Goal: Task Accomplishment & Management: Use online tool/utility

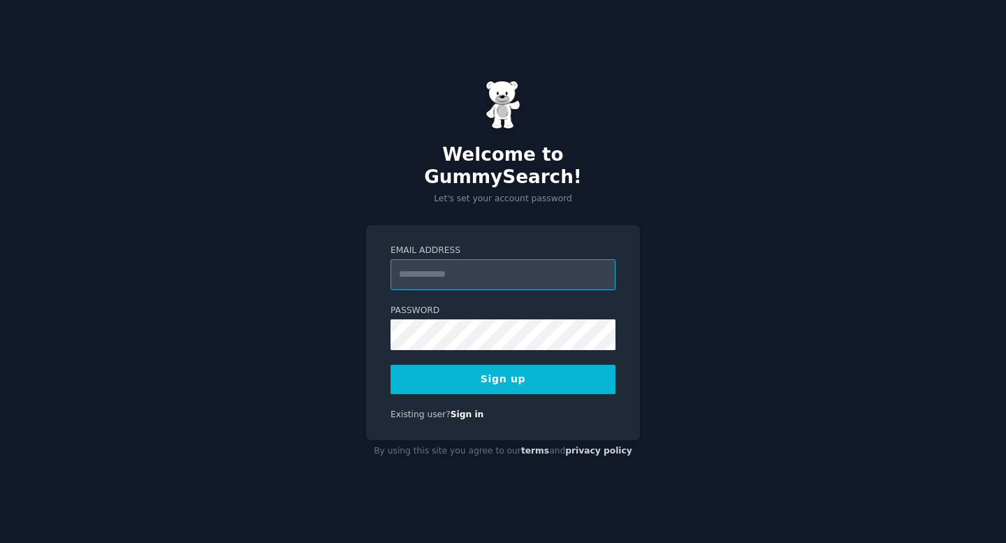
click at [547, 270] on input "Email Address" at bounding box center [502, 274] width 225 height 31
type input "**********"
click at [571, 371] on button "Sign up" at bounding box center [502, 379] width 225 height 29
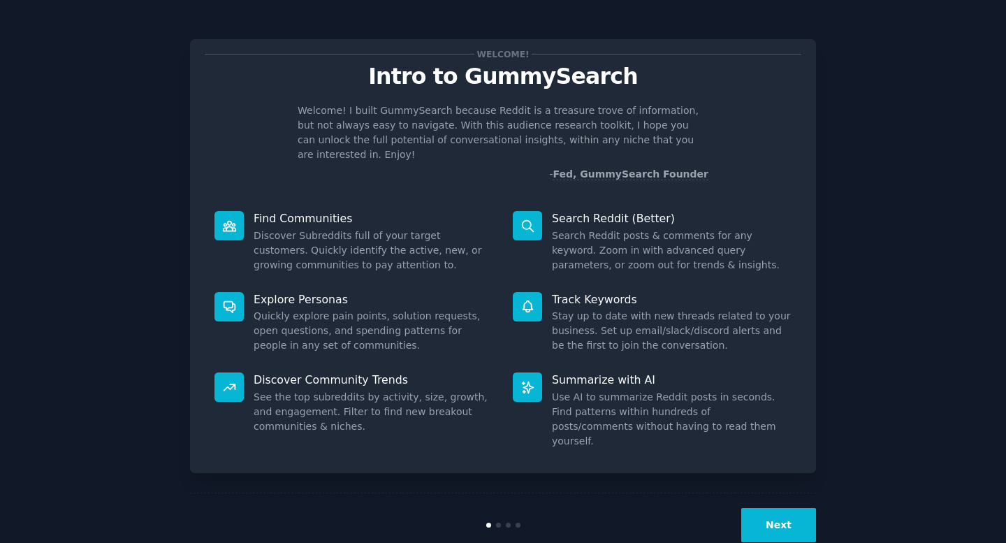
click at [787, 508] on button "Next" at bounding box center [778, 525] width 75 height 34
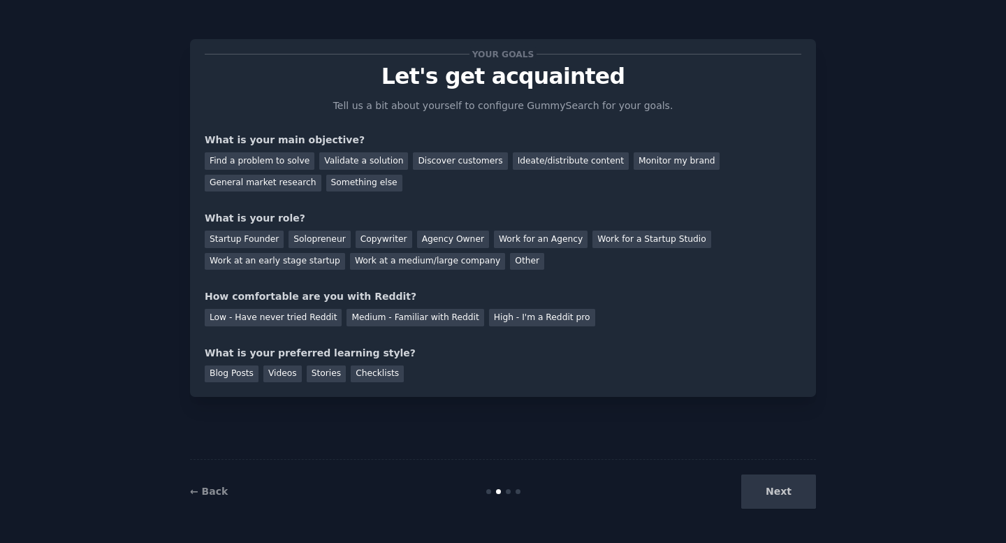
click at [803, 505] on div "Next" at bounding box center [711, 491] width 209 height 34
click at [799, 501] on div "Next" at bounding box center [711, 491] width 209 height 34
click at [240, 163] on div "Find a problem to solve" at bounding box center [260, 160] width 110 height 17
click at [274, 243] on div "Startup Founder" at bounding box center [244, 238] width 79 height 17
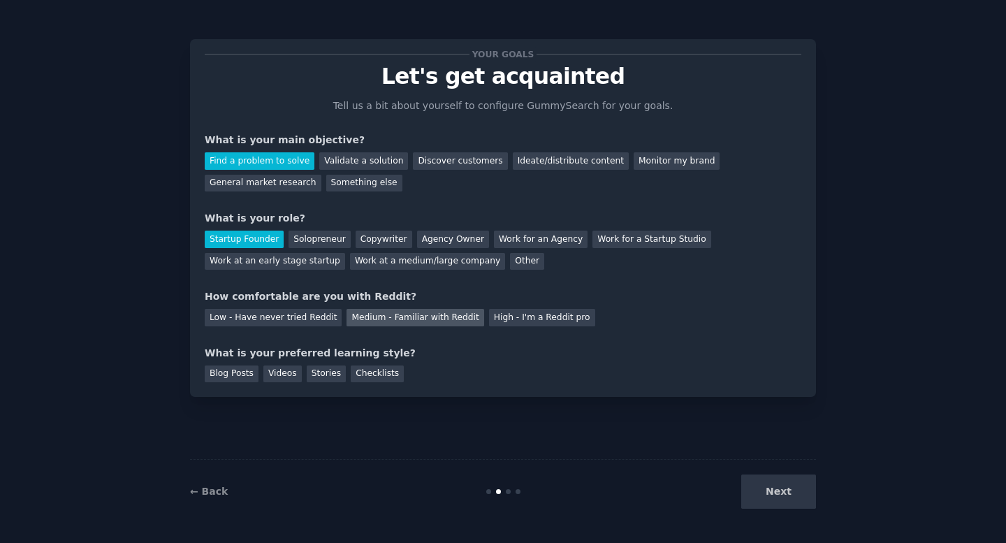
click at [402, 323] on div "Medium - Familiar with Reddit" at bounding box center [414, 317] width 137 height 17
click at [275, 379] on div "Videos" at bounding box center [282, 373] width 38 height 17
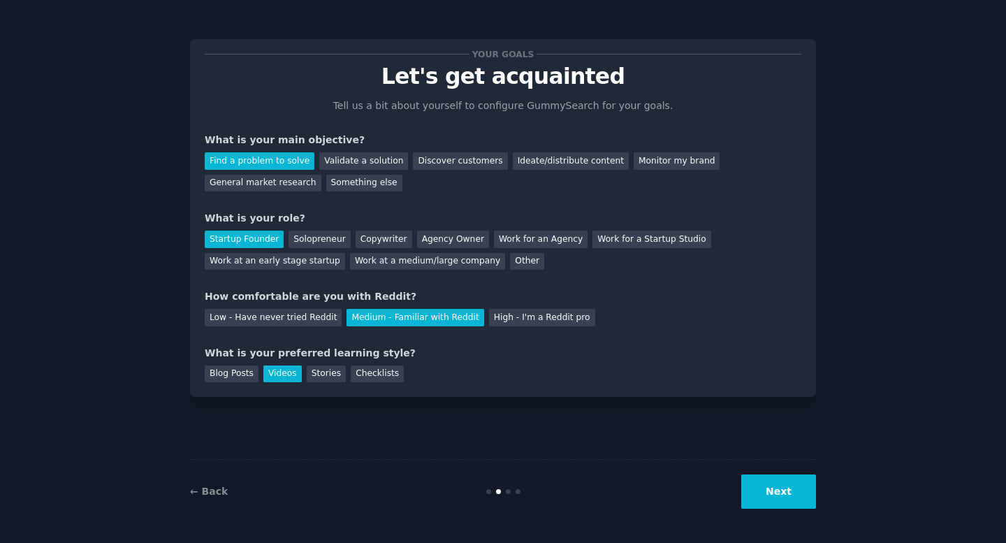
click at [779, 493] on button "Next" at bounding box center [778, 491] width 75 height 34
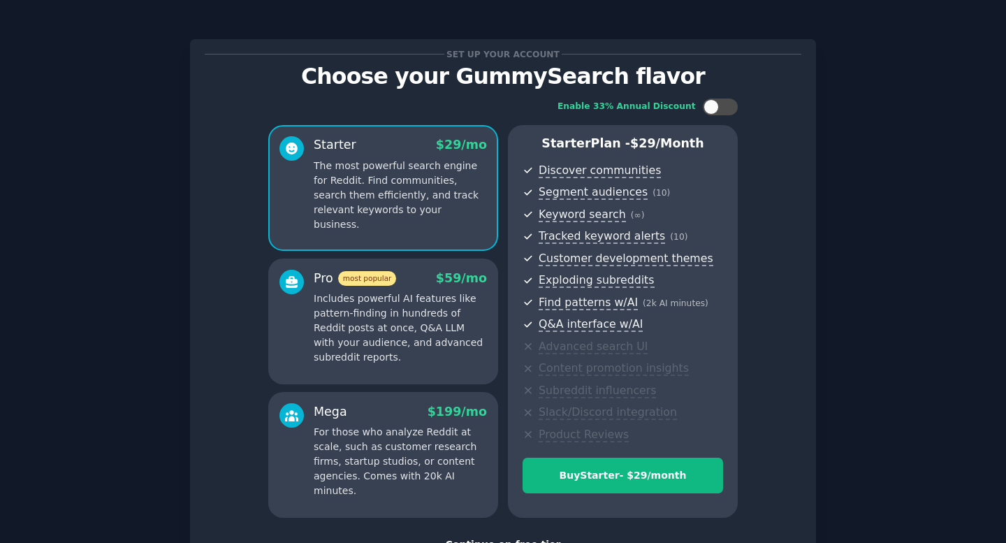
scroll to position [108, 0]
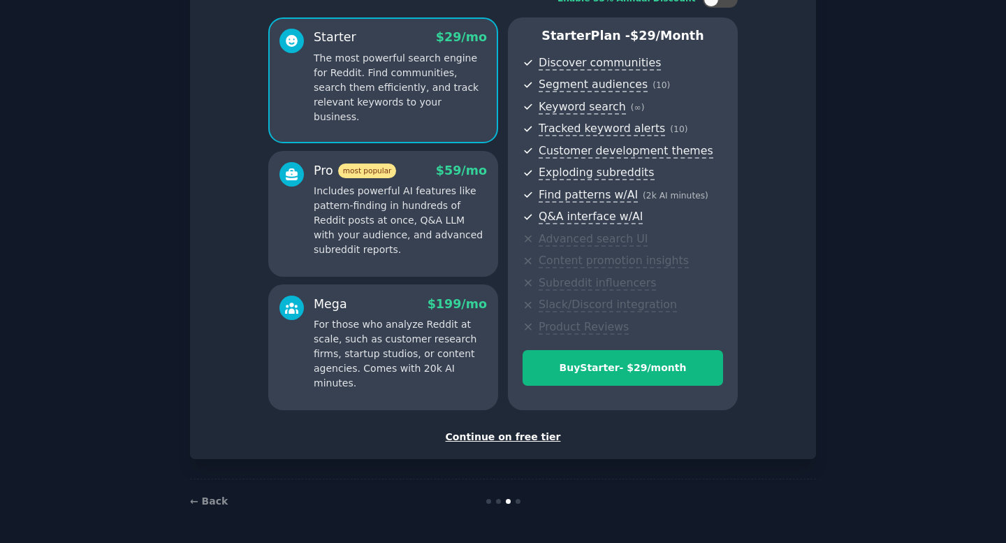
click at [524, 441] on div "Continue on free tier" at bounding box center [503, 436] width 596 height 15
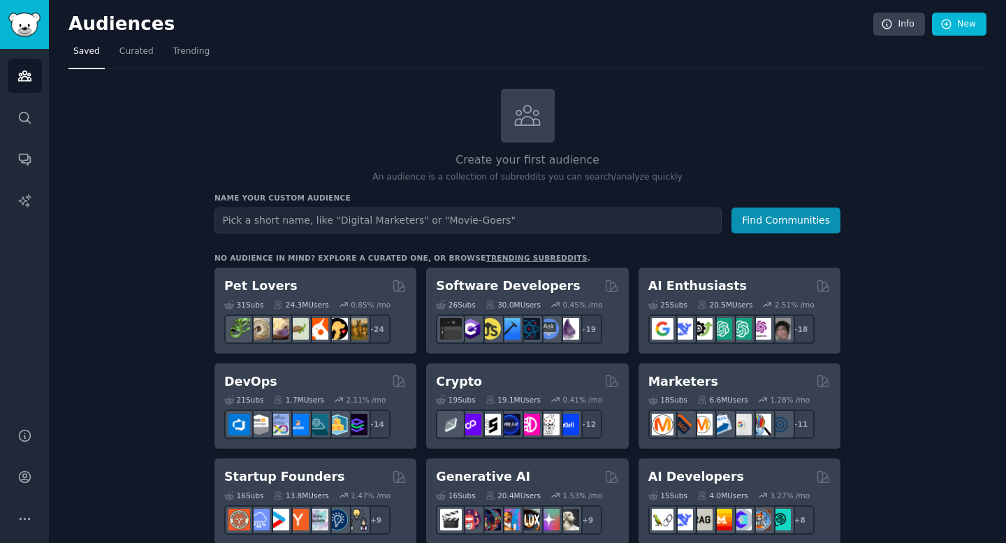
click at [402, 205] on div "Name your custom audience Audience Name Find Communities" at bounding box center [527, 213] width 626 height 41
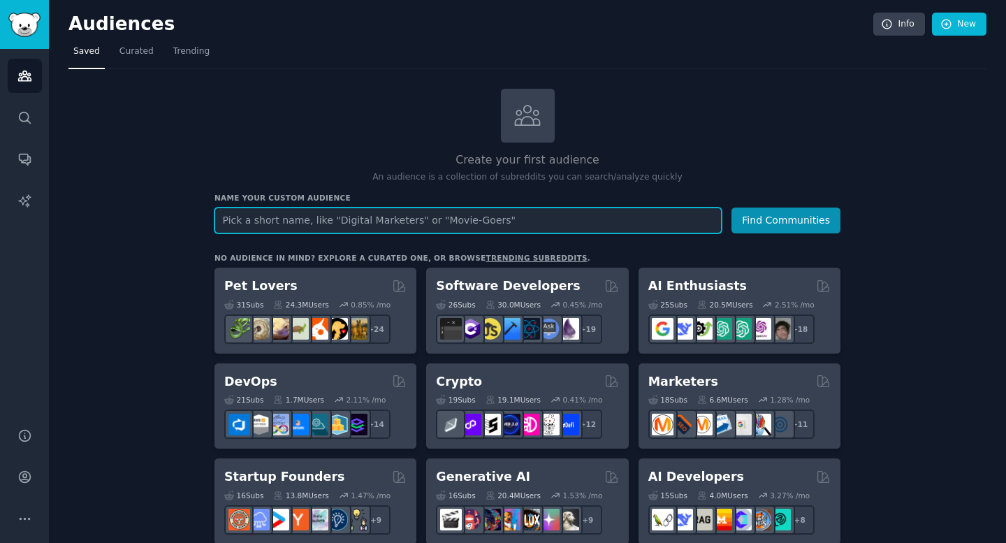
click at [400, 219] on input "text" at bounding box center [467, 220] width 507 height 26
type input "a"
type input "s"
type input "a"
type input "vibe coding"
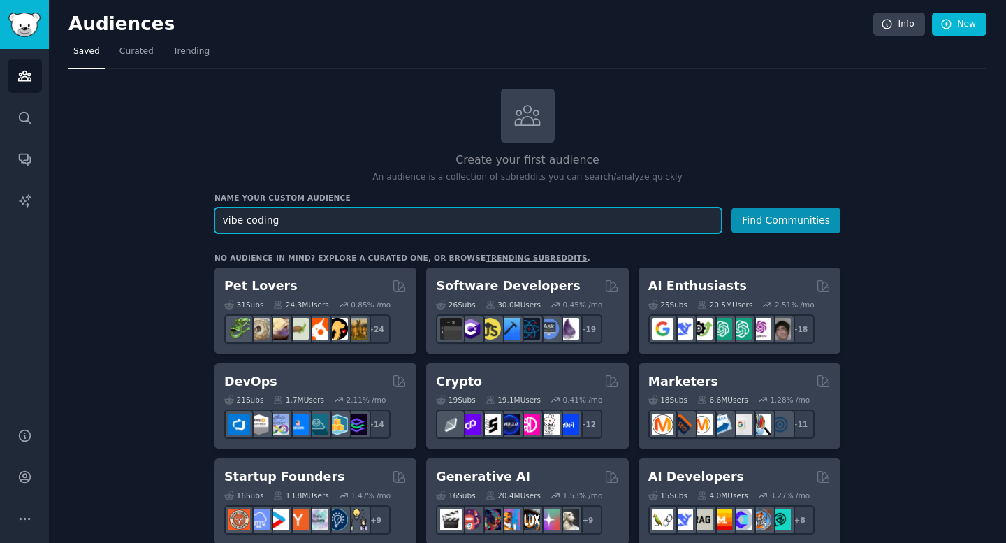
click at [731, 207] on button "Find Communities" at bounding box center [785, 220] width 109 height 26
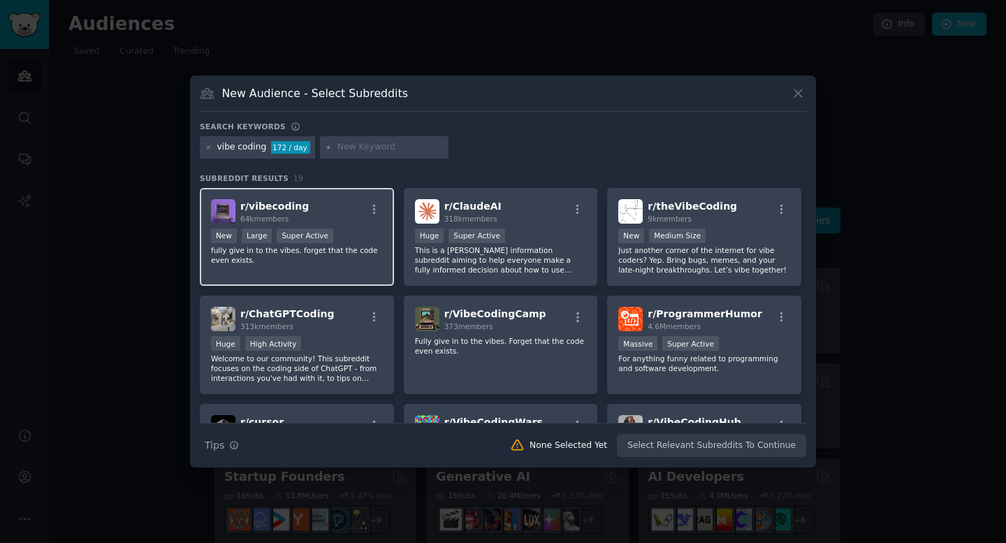
click at [372, 228] on div "r/ vibecoding 64k members >= 95th percentile for submissions / day New Large Su…" at bounding box center [297, 237] width 194 height 98
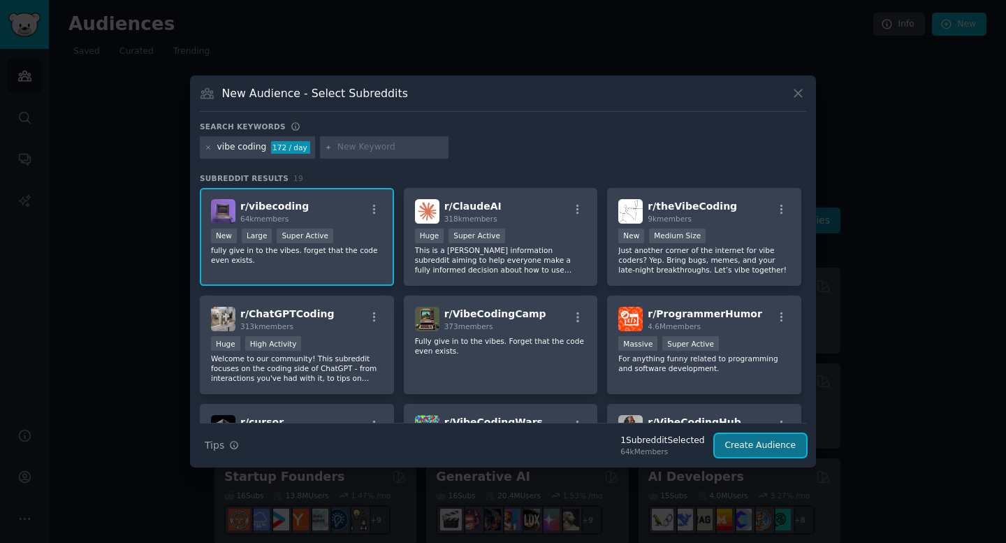
click at [751, 446] on button "Create Audience" at bounding box center [760, 446] width 92 height 24
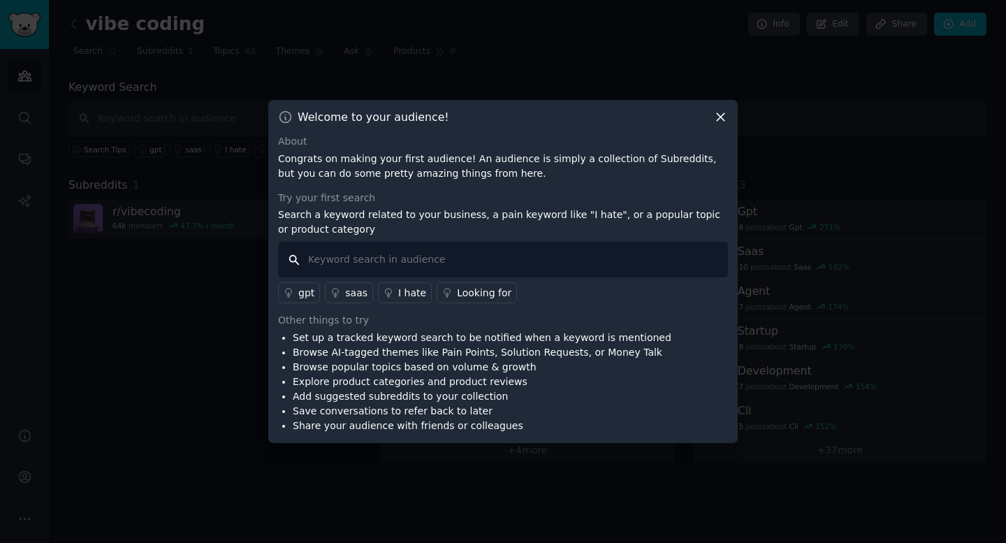
click at [539, 265] on input "text" at bounding box center [503, 260] width 450 height 36
click at [402, 292] on div "I hate" at bounding box center [412, 293] width 28 height 15
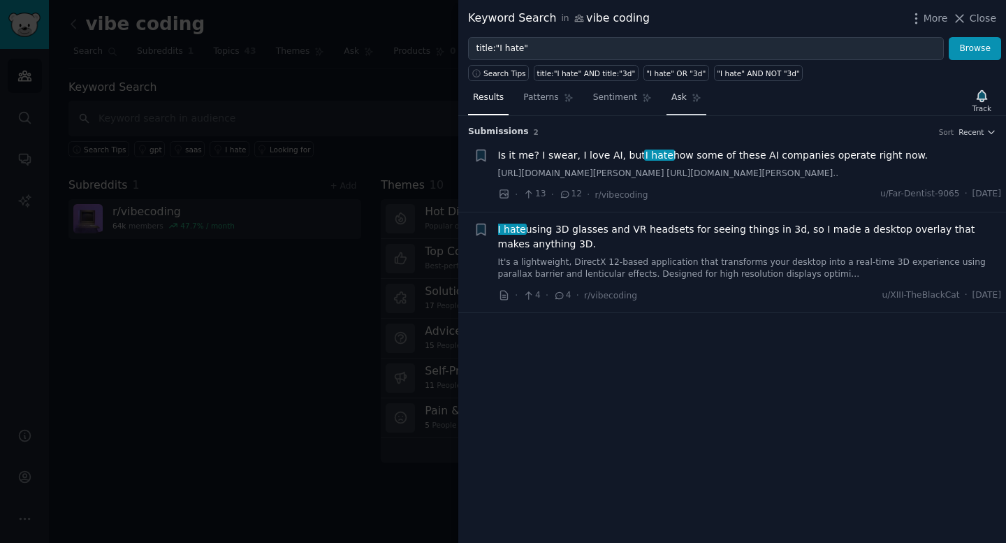
click at [674, 98] on span "Ask" at bounding box center [678, 97] width 15 height 13
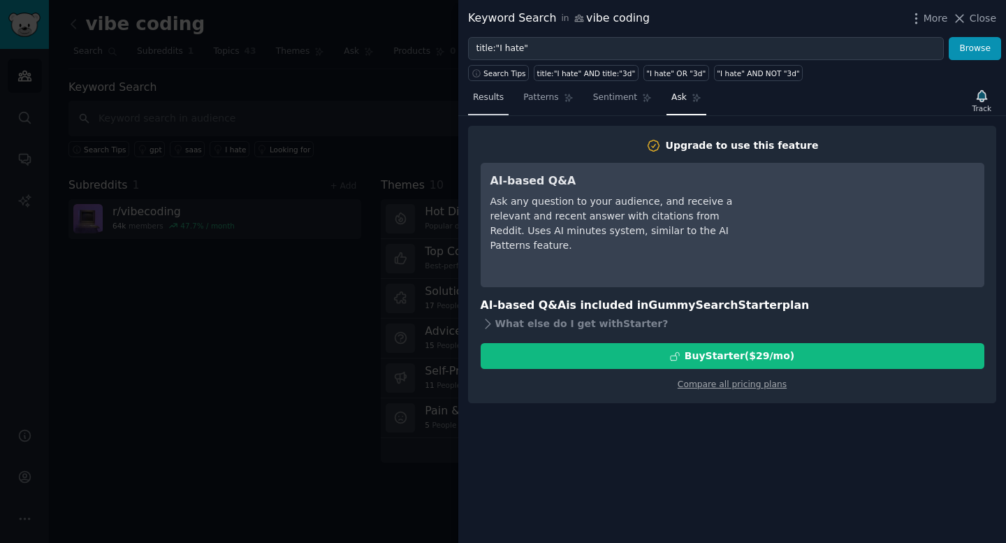
click at [487, 100] on span "Results" at bounding box center [488, 97] width 31 height 13
